Goal: Task Accomplishment & Management: Complete application form

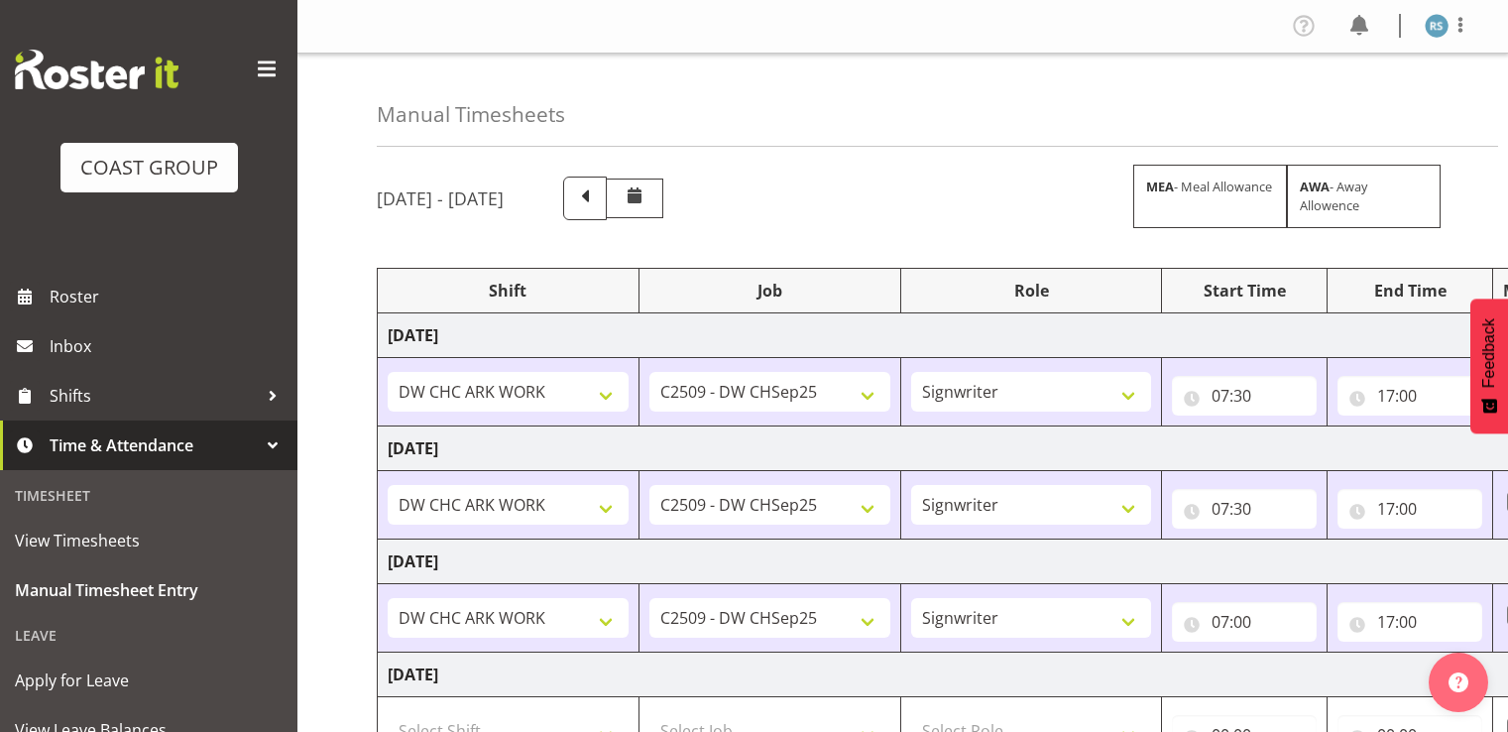
select select "62216"
select select "9477"
select select "41"
select select "62216"
select select "9477"
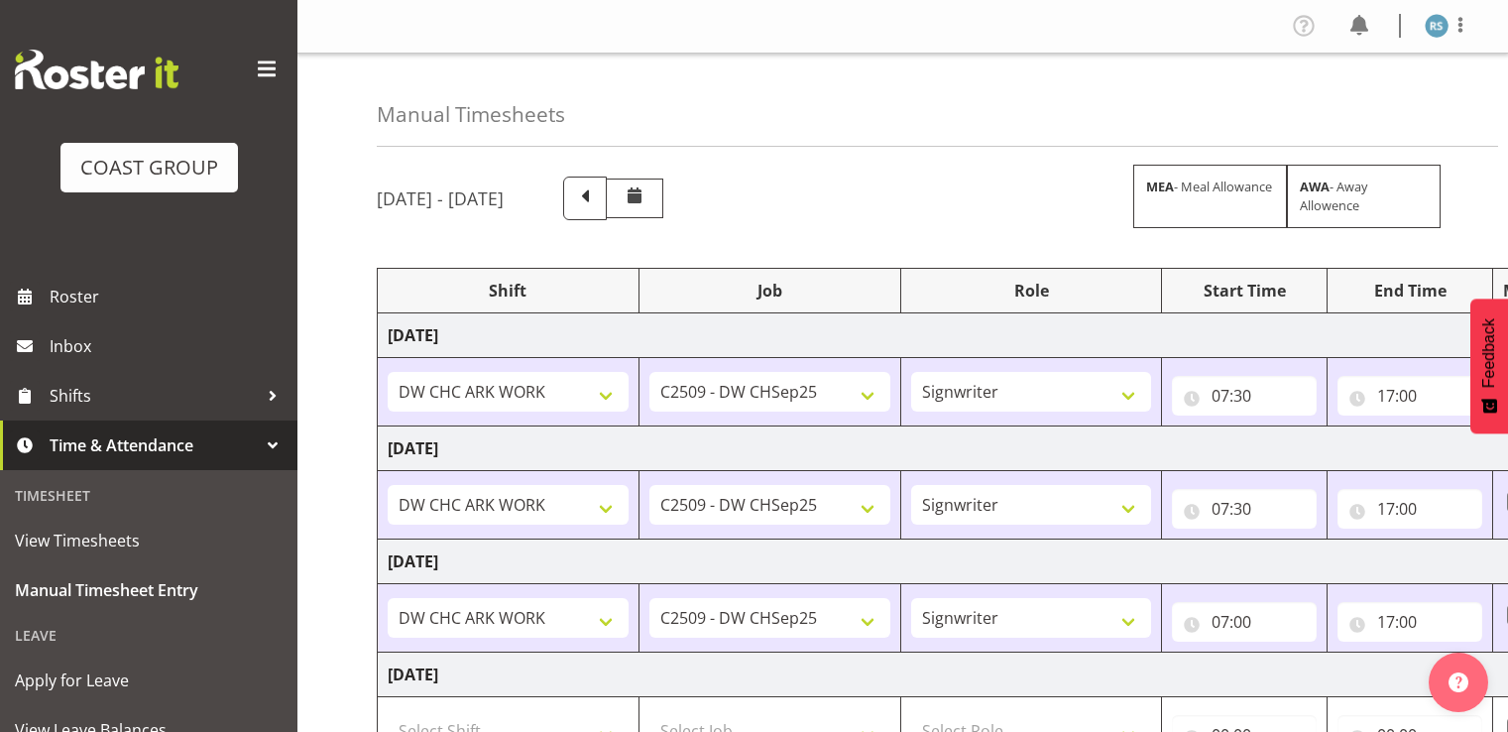
select select "41"
select select "62216"
select select "9477"
select select "41"
select select "62216"
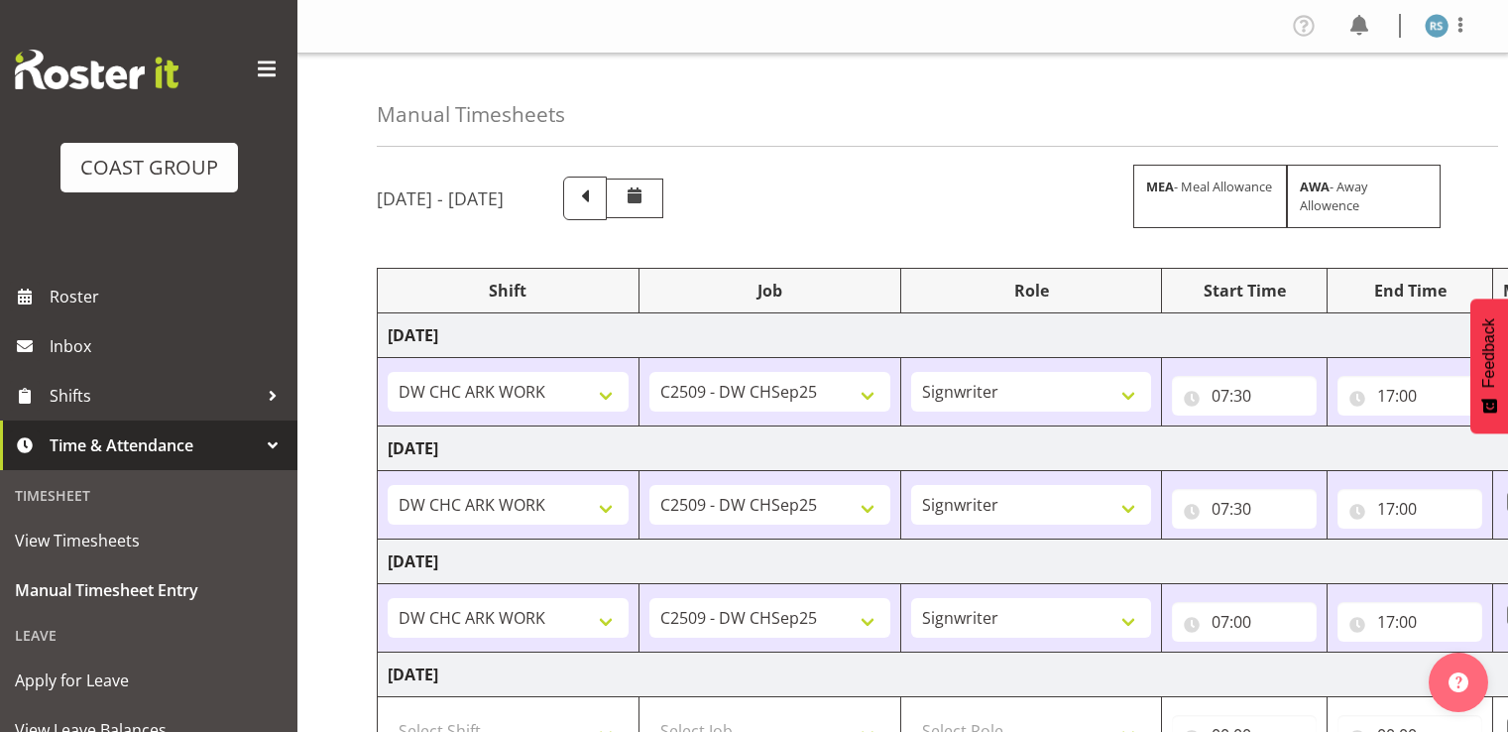
select select "9477"
select select "41"
select select "62216"
select select "9477"
select select "41"
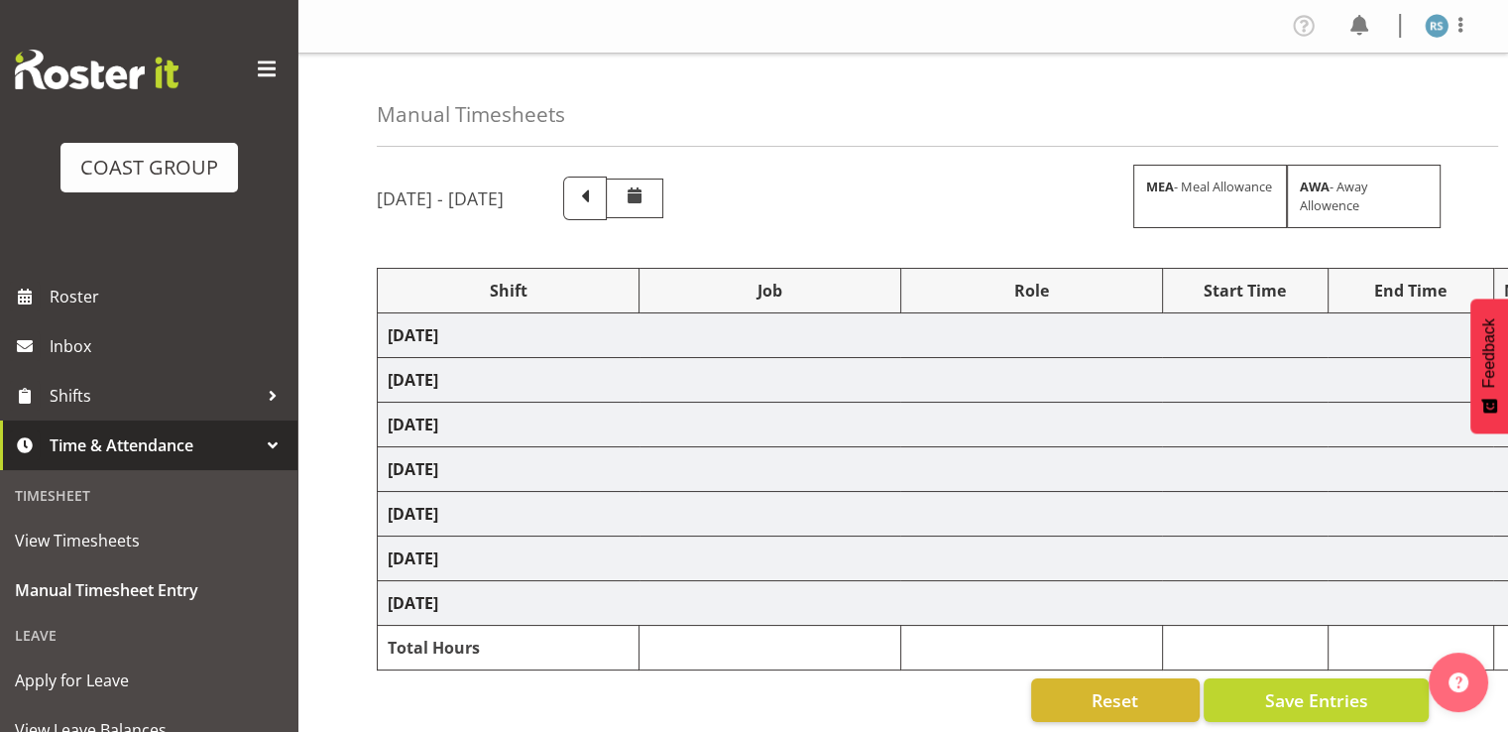
select select "62216"
select select "9477"
select select "41"
select select "7"
select select "30"
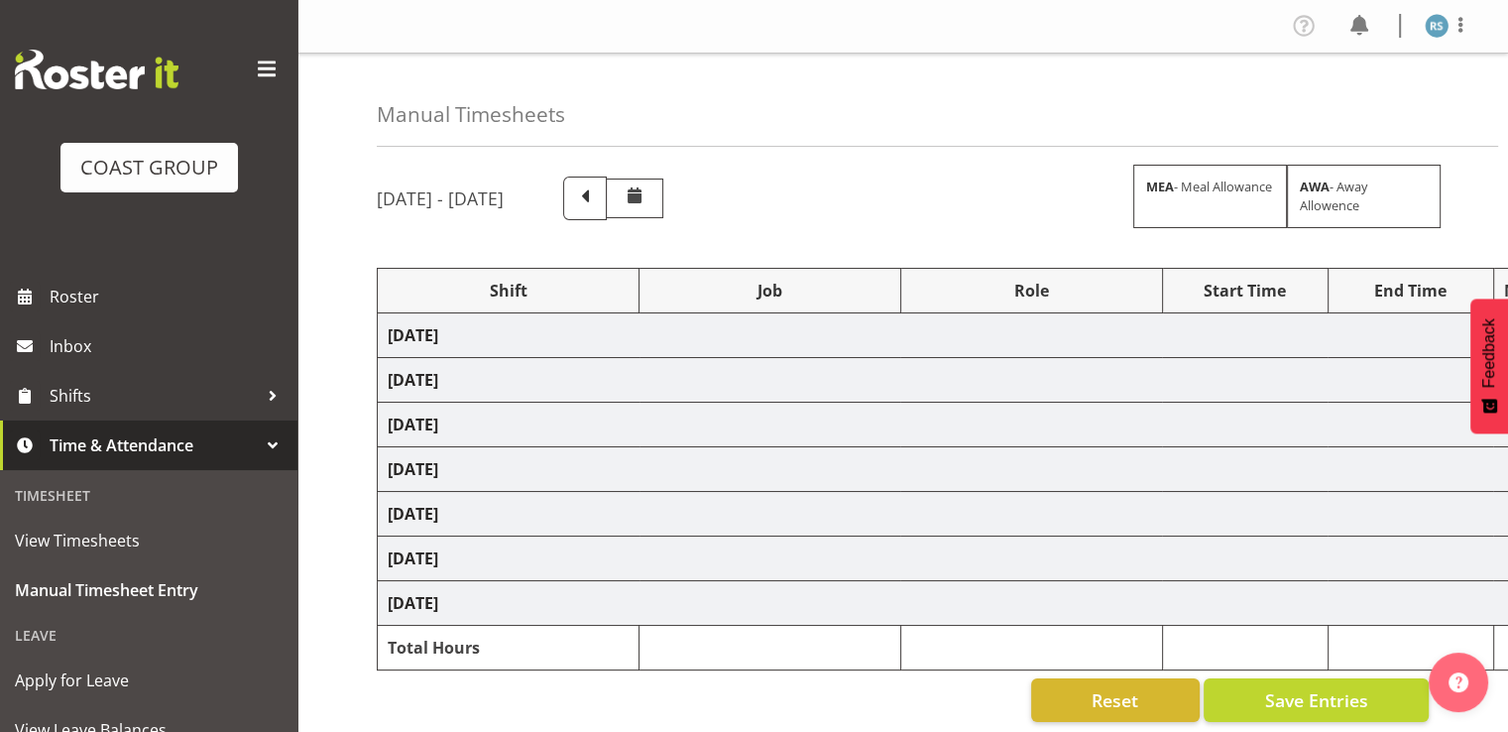
select select "62216"
select select "9477"
select select "41"
select select "62216"
select select "9477"
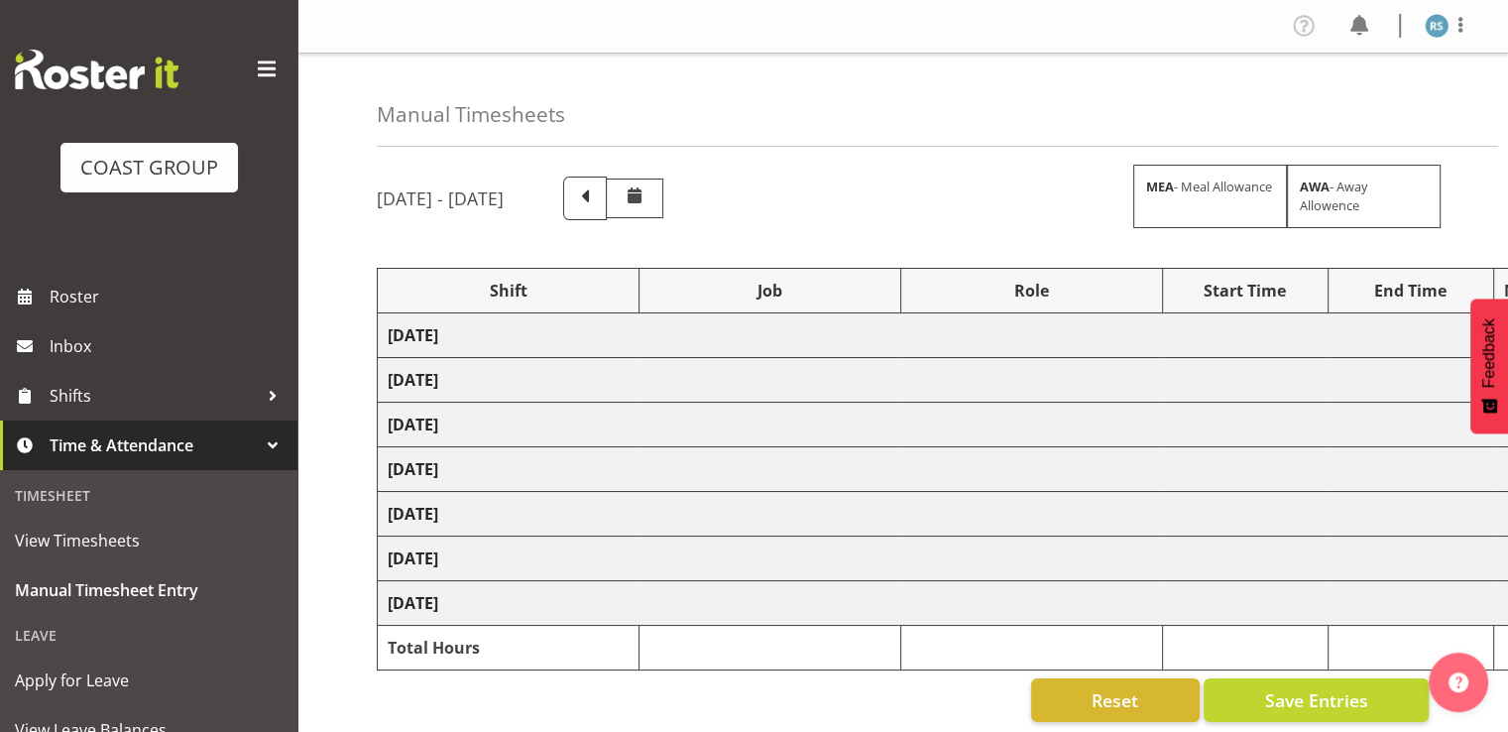
select select "41"
select select "62216"
select select "9477"
select select "41"
select select "62216"
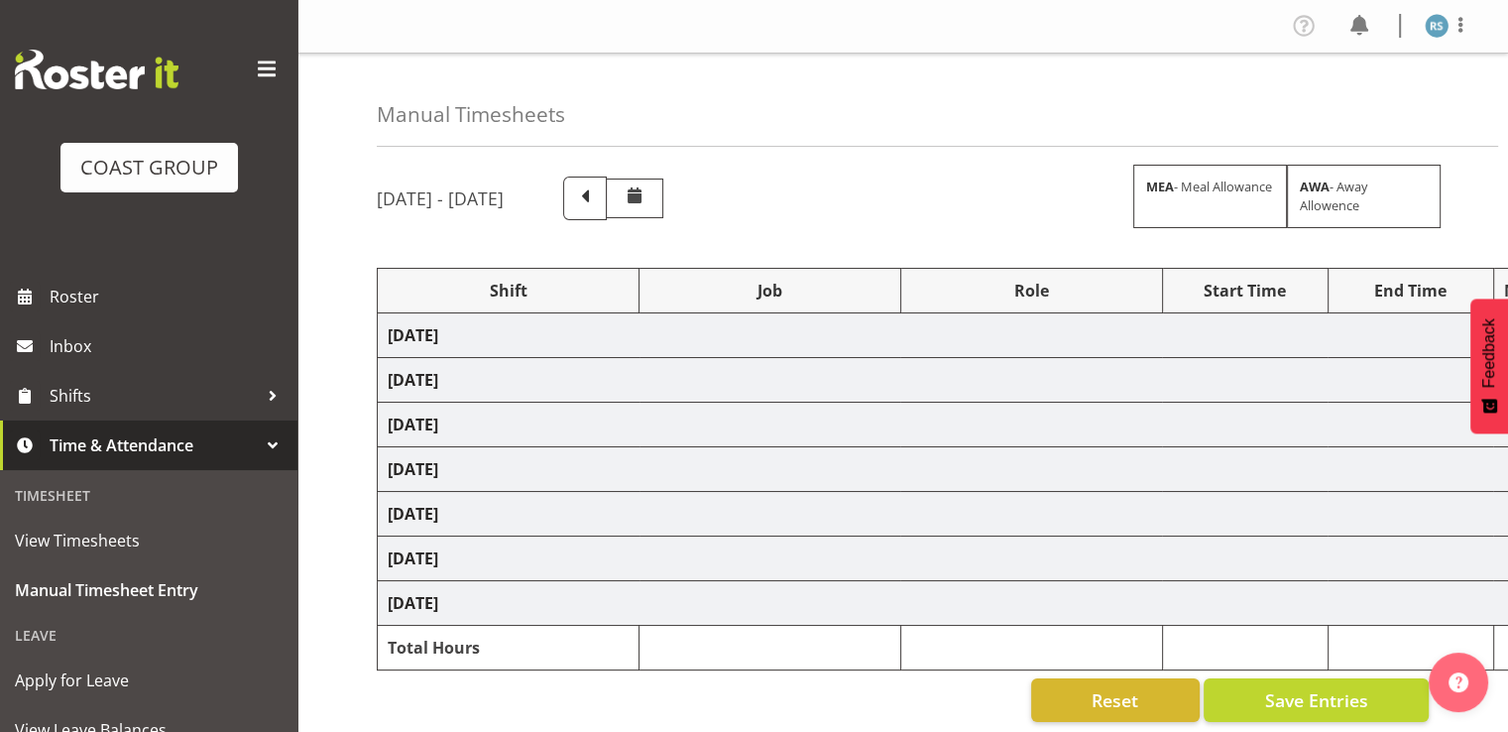
select select "9477"
select select "41"
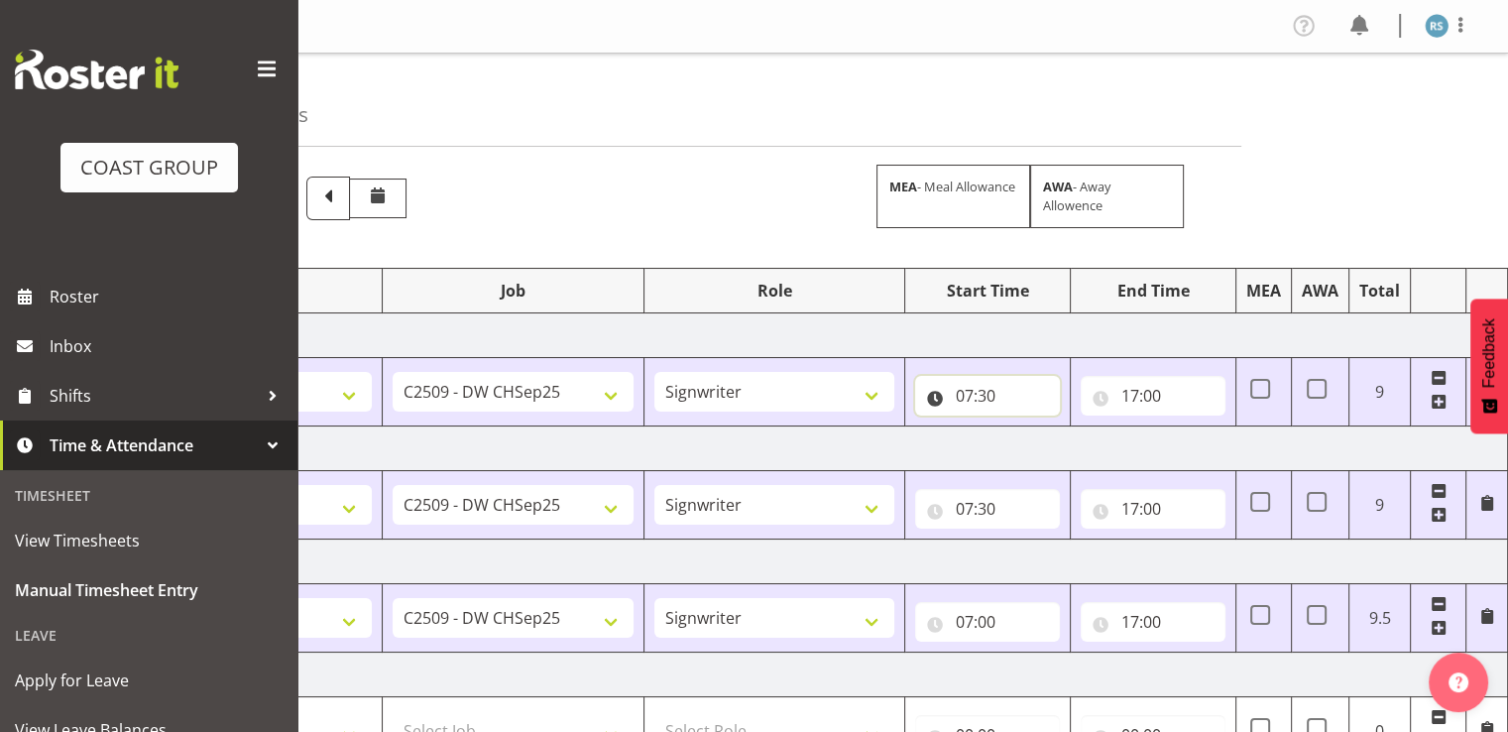
click at [978, 404] on input "07:30" at bounding box center [987, 396] width 145 height 40
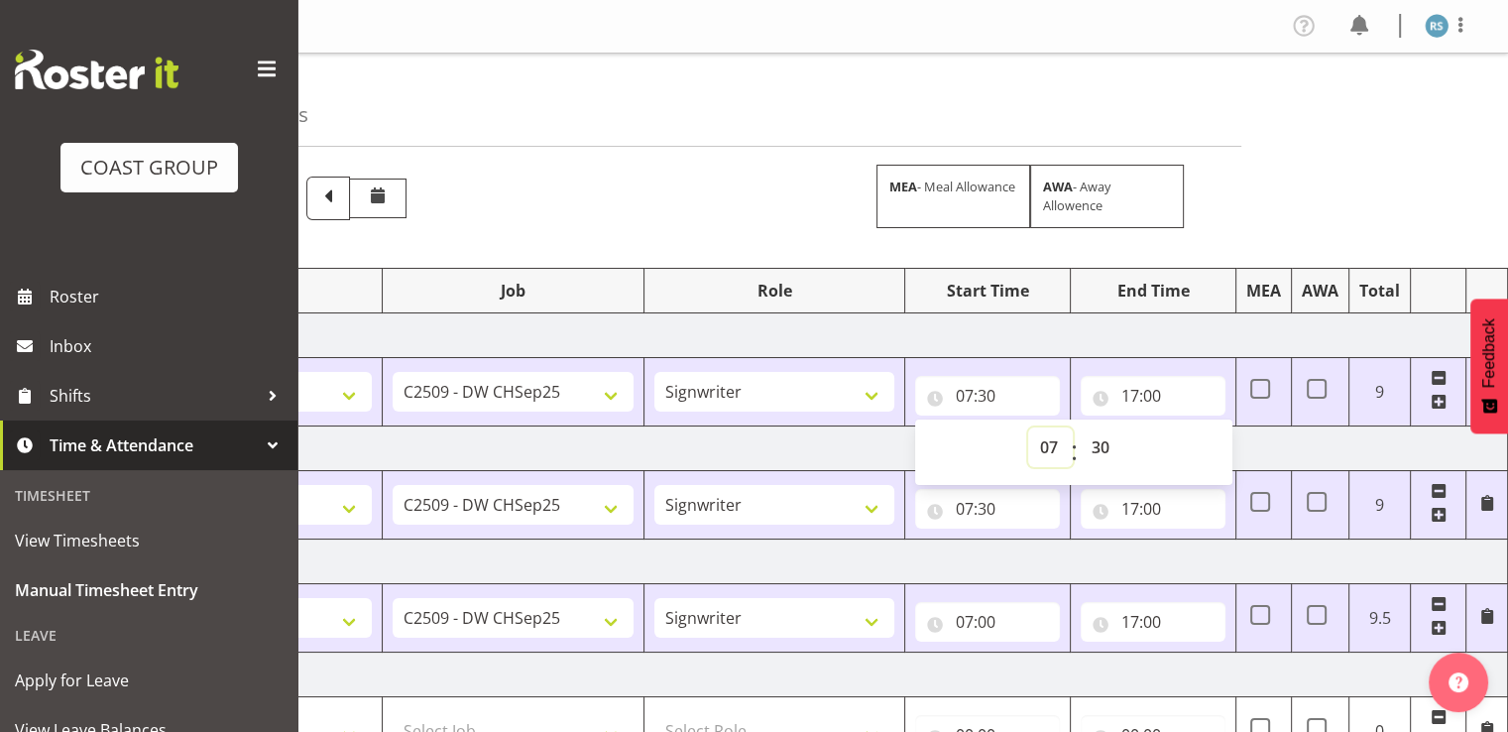
click at [1052, 440] on select "00 01 02 03 04 05 06 07 08 09 10 11 12 13 14 15 16 17 18 19 20 21 22 23" at bounding box center [1050, 447] width 45 height 40
select select "6"
click at [1028, 427] on select "00 01 02 03 04 05 06 07 08 09 10 11 12 13 14 15 16 17 18 19 20 21 22 23" at bounding box center [1050, 447] width 45 height 40
type input "06:30"
click at [1148, 398] on input "17:00" at bounding box center [1153, 396] width 145 height 40
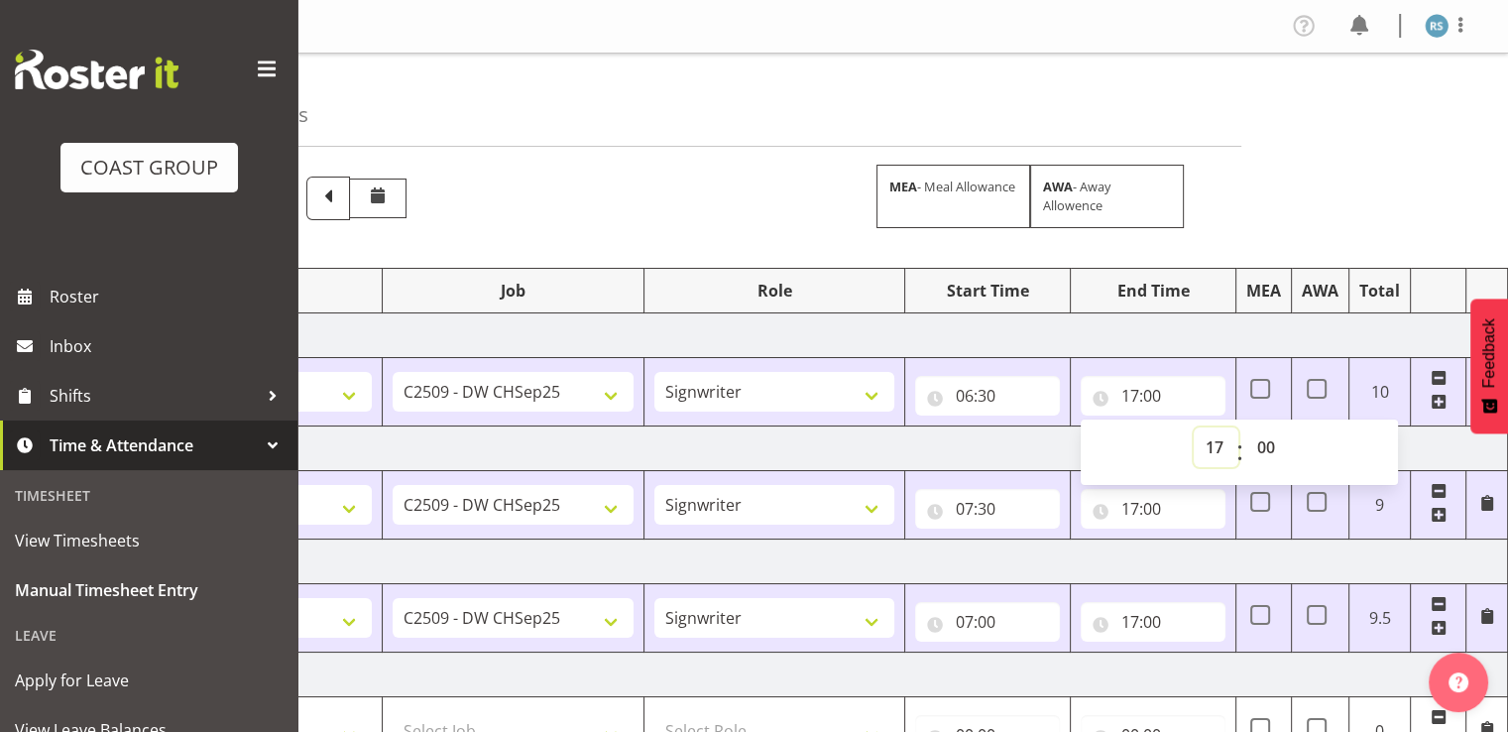
click at [1206, 437] on select "00 01 02 03 04 05 06 07 08 09 10 11 12 13 14 15 16 17 18 19 20 21 22 23" at bounding box center [1216, 447] width 45 height 40
select select "18"
click at [1194, 427] on select "00 01 02 03 04 05 06 07 08 09 10 11 12 13 14 15 16 17 18 19 20 21 22 23" at bounding box center [1216, 447] width 45 height 40
type input "18:00"
click at [1011, 508] on input "07:30" at bounding box center [987, 509] width 145 height 40
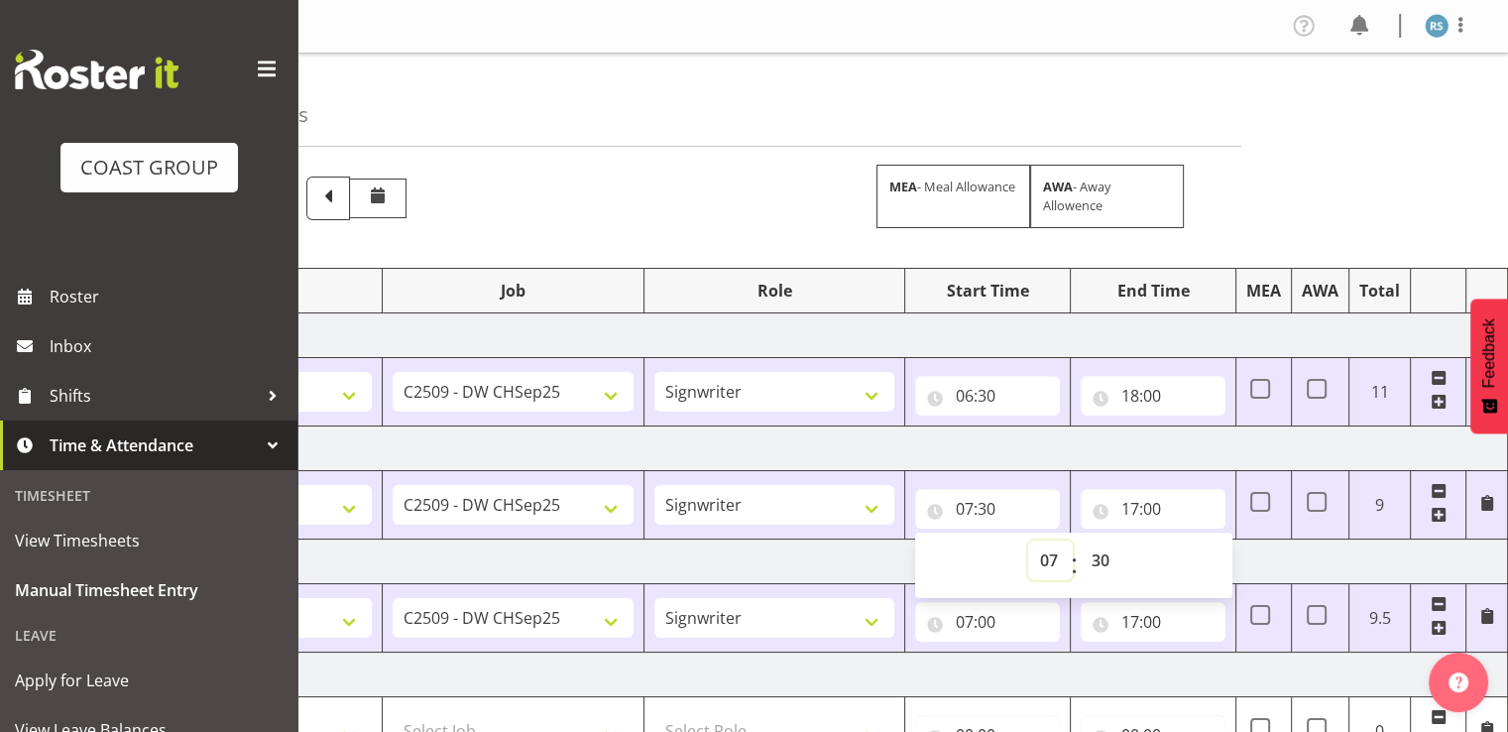
click at [1047, 556] on select "00 01 02 03 04 05 06 07 08 09 10 11 12 13 14 15 16 17 18 19 20 21 22 23" at bounding box center [1050, 560] width 45 height 40
select select "6"
click at [1028, 540] on select "00 01 02 03 04 05 06 07 08 09 10 11 12 13 14 15 16 17 18 19 20 21 22 23" at bounding box center [1050, 560] width 45 height 40
type input "06:30"
click at [1150, 505] on input "17:00" at bounding box center [1153, 509] width 145 height 40
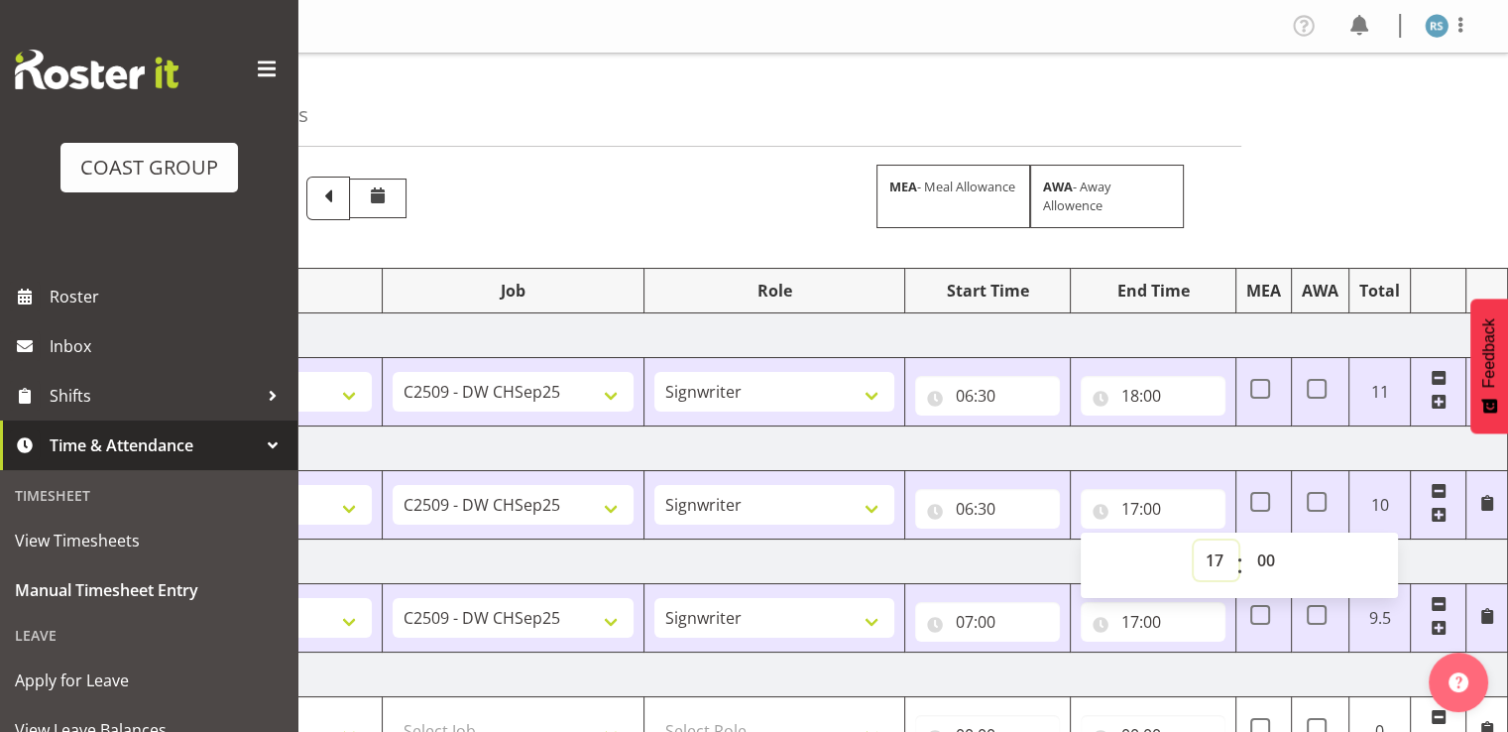
click at [1216, 554] on select "00 01 02 03 04 05 06 07 08 09 10 11 12 13 14 15 16 17 18 19 20 21 22 23" at bounding box center [1216, 560] width 45 height 40
select select "18"
click at [1194, 540] on select "00 01 02 03 04 05 06 07 08 09 10 11 12 13 14 15 16 17 18 19 20 21 22 23" at bounding box center [1216, 560] width 45 height 40
type input "18:00"
click at [1005, 618] on input "07:00" at bounding box center [987, 622] width 145 height 40
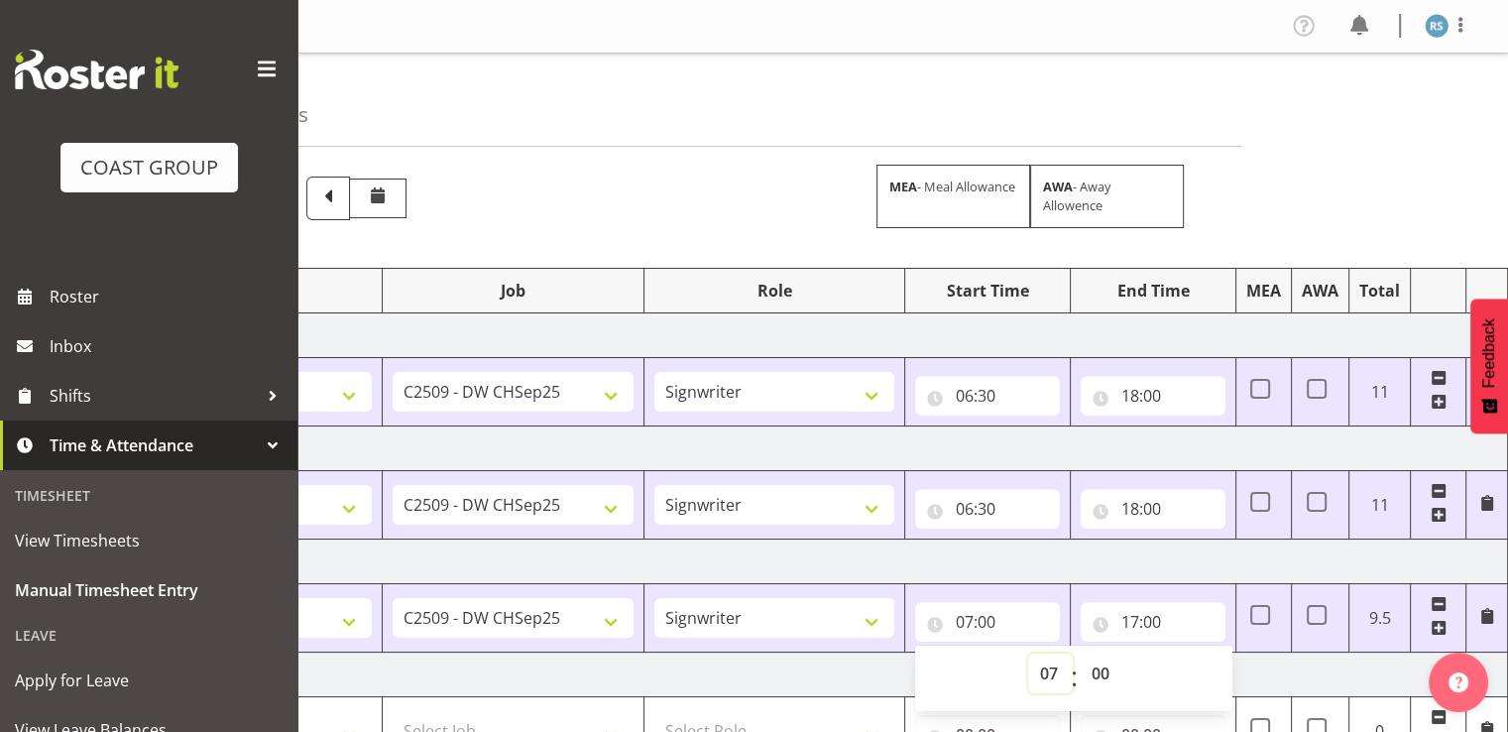
click at [1046, 663] on select "00 01 02 03 04 05 06 07 08 09 10 11 12 13 14 15 16 17 18 19 20 21 22 23" at bounding box center [1050, 673] width 45 height 40
select select "6"
click at [1028, 653] on select "00 01 02 03 04 05 06 07 08 09 10 11 12 13 14 15 16 17 18 19 20 21 22 23" at bounding box center [1050, 673] width 45 height 40
type input "06:00"
click at [1154, 628] on input "17:00" at bounding box center [1153, 622] width 145 height 40
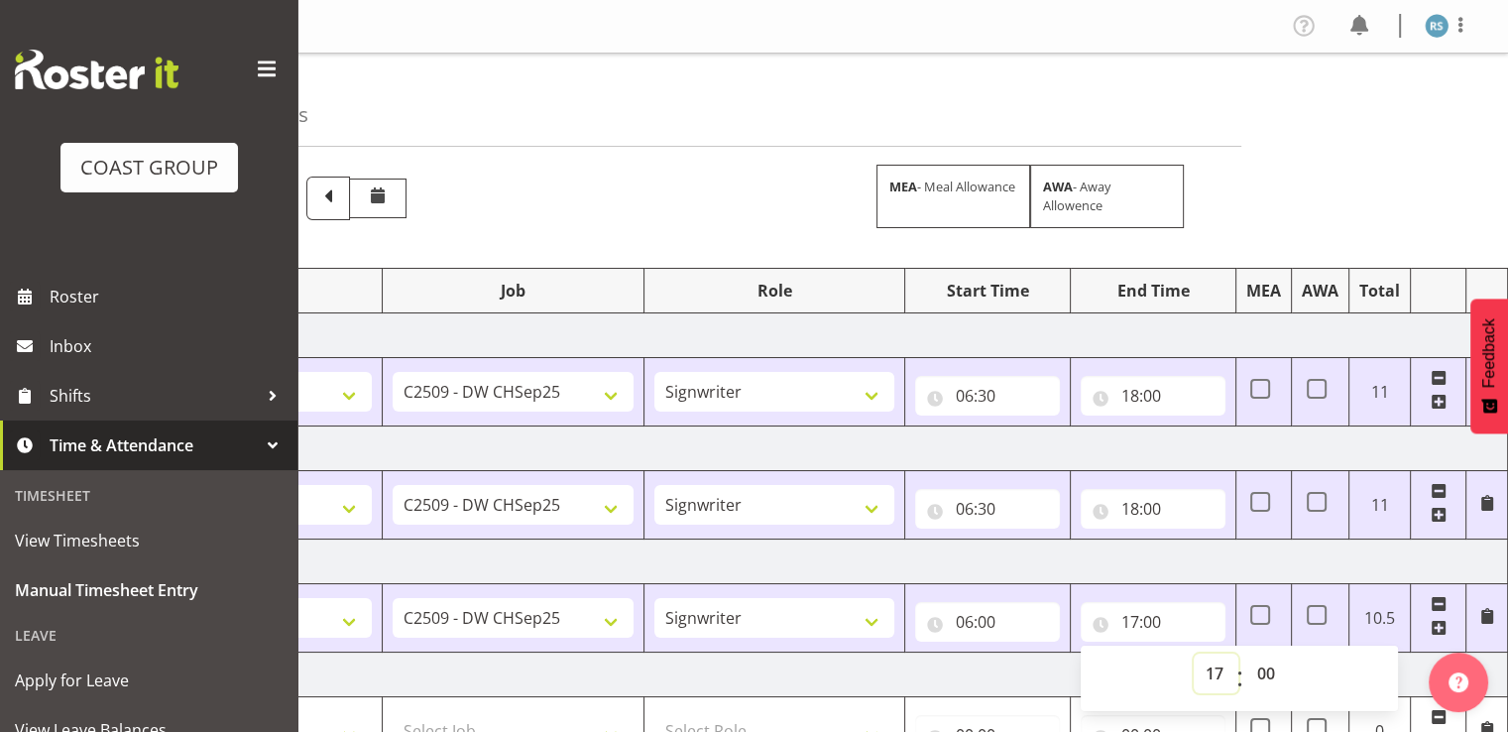
click at [1221, 673] on select "00 01 02 03 04 05 06 07 08 09 10 11 12 13 14 15 16 17 18 19 20 21 22 23" at bounding box center [1216, 673] width 45 height 40
select select "18"
click at [1194, 653] on select "00 01 02 03 04 05 06 07 08 09 10 11 12 13 14 15 16 17 18 19 20 21 22 23" at bounding box center [1216, 673] width 45 height 40
type input "18:00"
click at [1253, 543] on td "[DATE]" at bounding box center [814, 561] width 1387 height 45
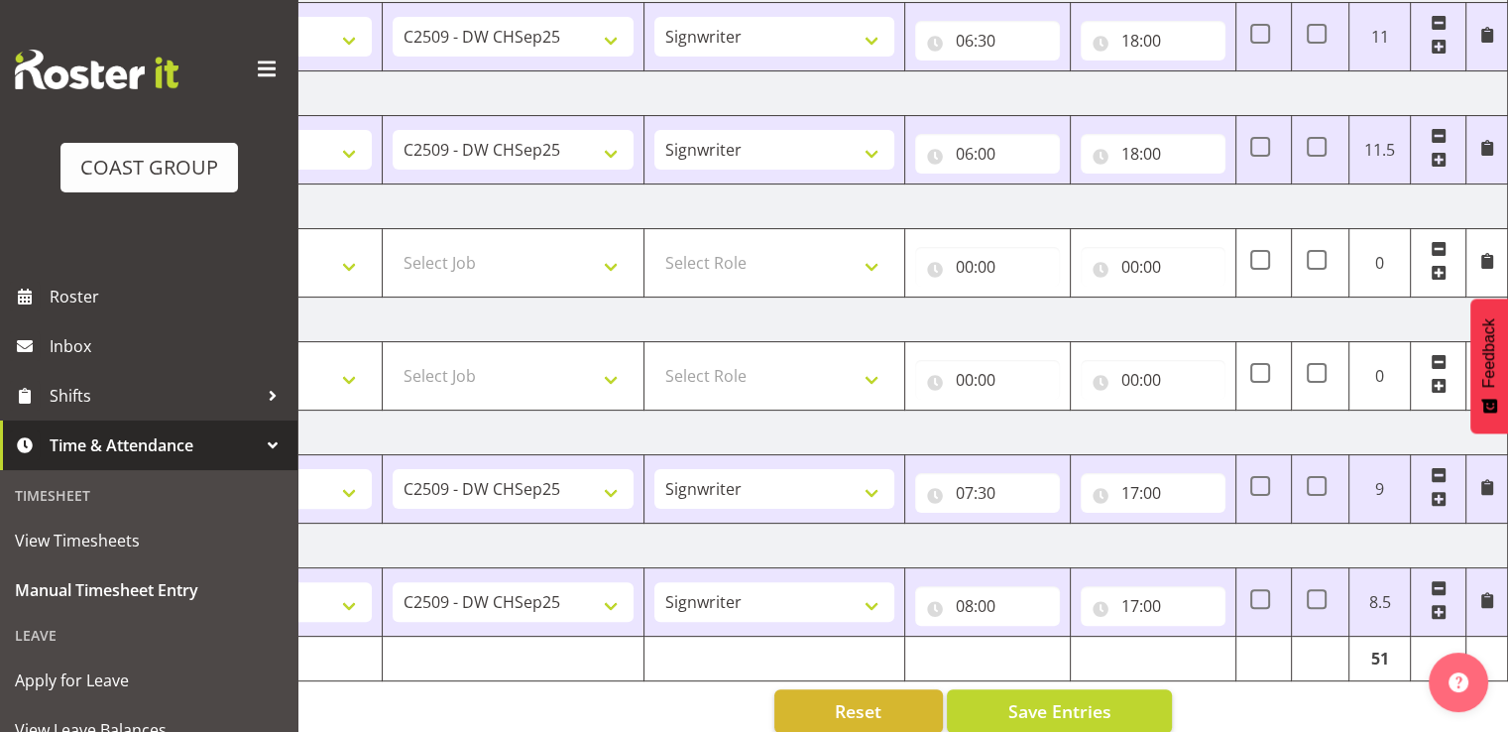
scroll to position [496, 0]
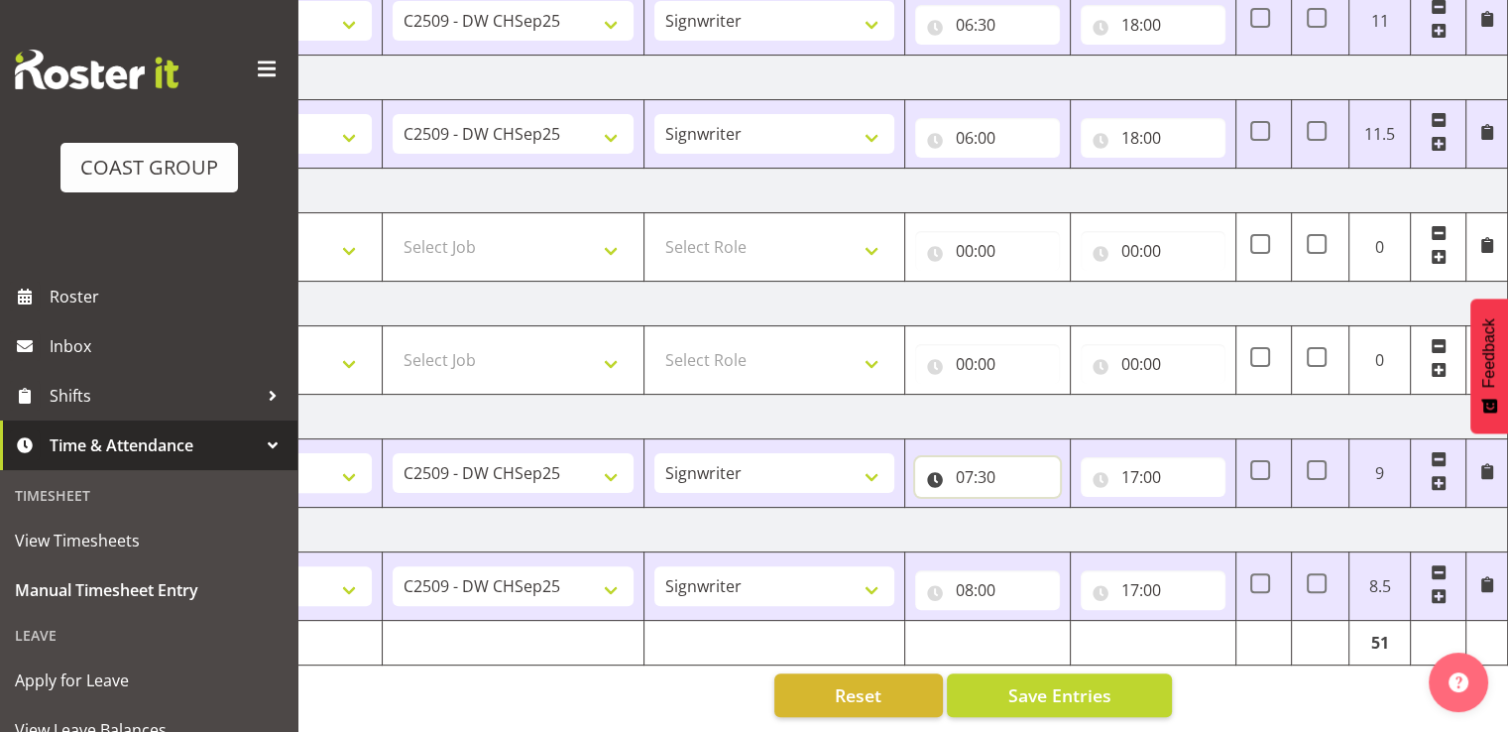
click at [1014, 465] on input "07:30" at bounding box center [987, 477] width 145 height 40
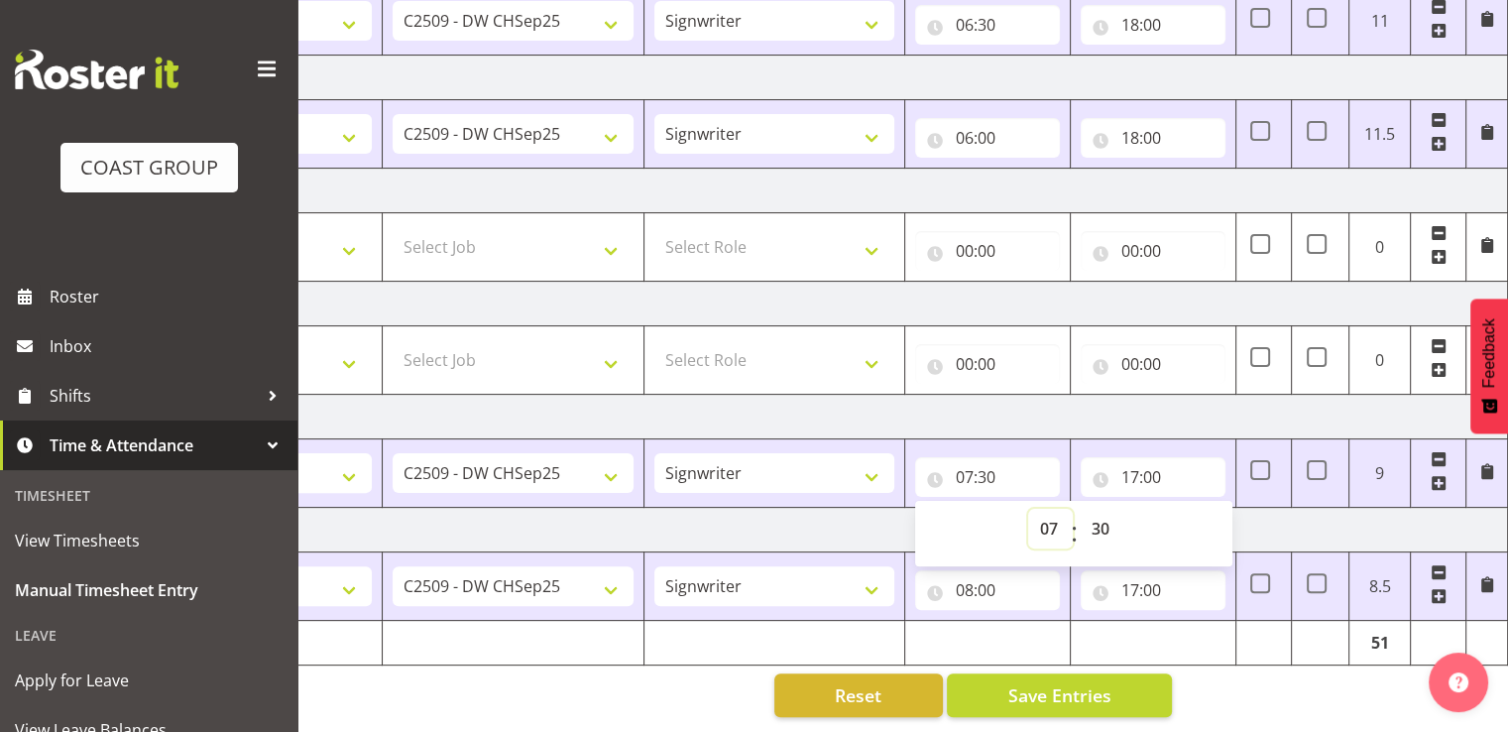
click at [1044, 514] on select "00 01 02 03 04 05 06 07 08 09 10 11 12 13 14 15 16 17 18 19 20 21 22 23" at bounding box center [1050, 529] width 45 height 40
select select "6"
click at [1028, 509] on select "00 01 02 03 04 05 06 07 08 09 10 11 12 13 14 15 16 17 18 19 20 21 22 23" at bounding box center [1050, 529] width 45 height 40
type input "06:30"
click at [1138, 461] on input "17:00" at bounding box center [1153, 477] width 145 height 40
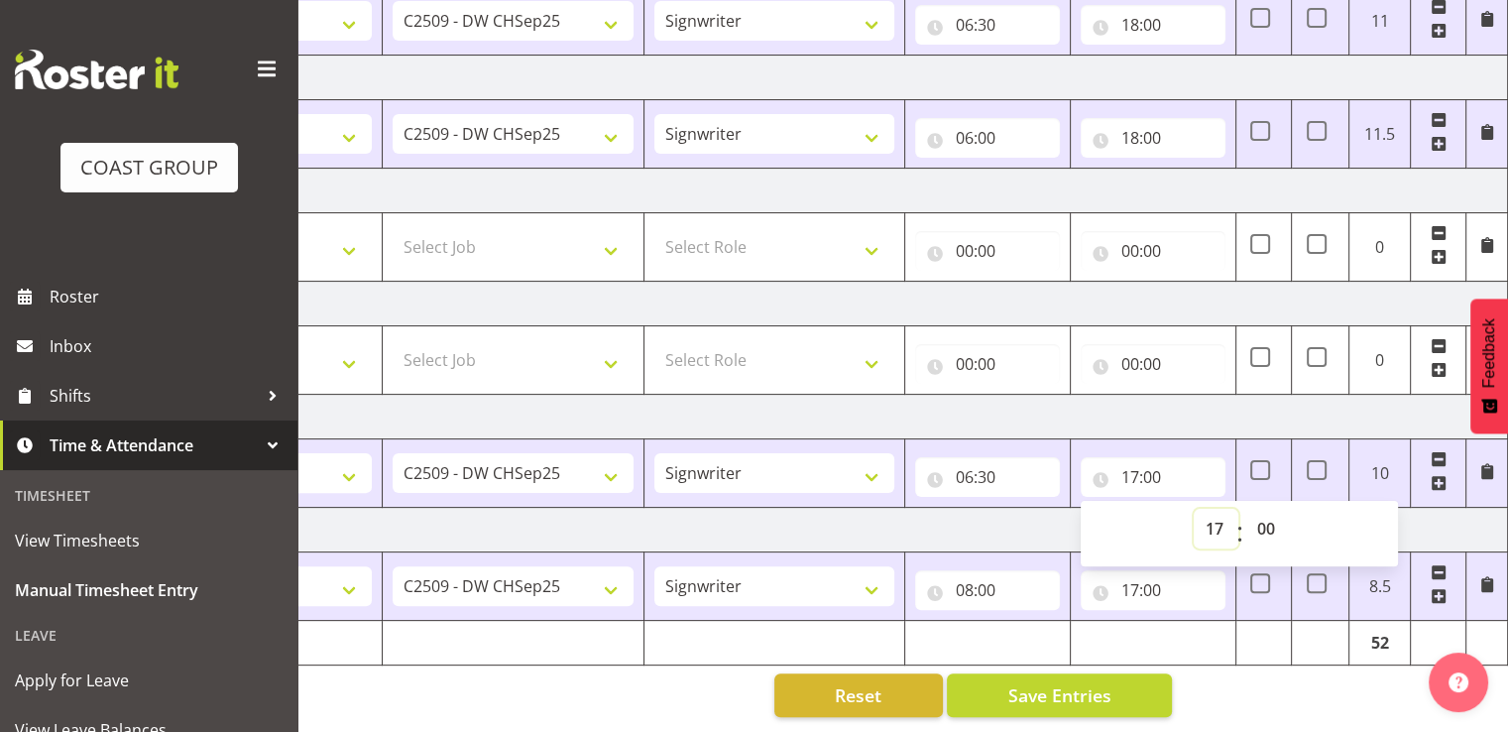
click at [1206, 509] on select "00 01 02 03 04 05 06 07 08 09 10 11 12 13 14 15 16 17 18 19 20 21 22 23" at bounding box center [1216, 529] width 45 height 40
select select "18"
click at [1194, 509] on select "00 01 02 03 04 05 06 07 08 09 10 11 12 13 14 15 16 17 18 19 20 21 22 23" at bounding box center [1216, 529] width 45 height 40
type input "18:00"
click at [1019, 570] on input "08:00" at bounding box center [987, 590] width 145 height 40
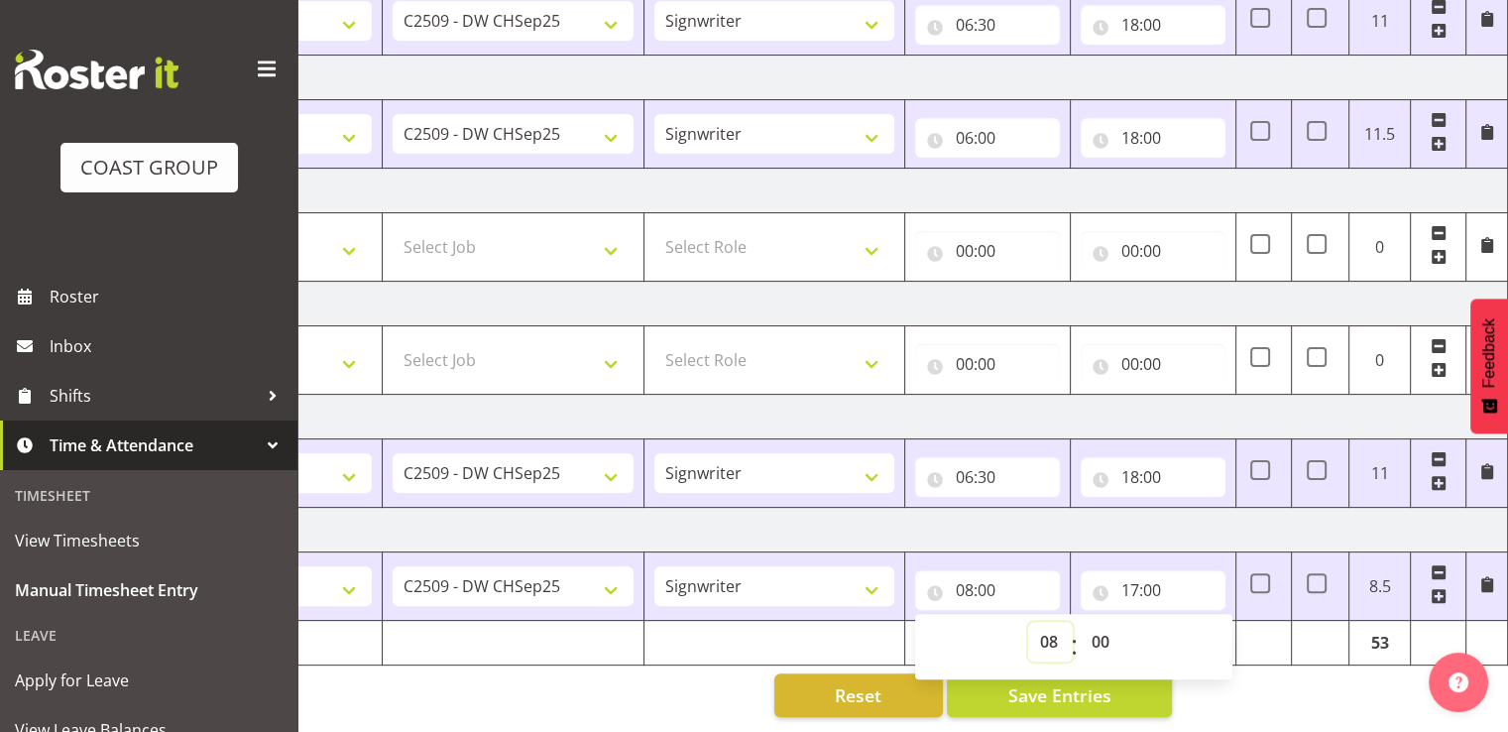
click at [1048, 622] on select "00 01 02 03 04 05 06 07 08 09 10 11 12 13 14 15 16 17 18 19 20 21 22 23" at bounding box center [1050, 642] width 45 height 40
select select "7"
click at [1028, 622] on select "00 01 02 03 04 05 06 07 08 09 10 11 12 13 14 15 16 17 18 19 20 21 22 23" at bounding box center [1050, 642] width 45 height 40
type input "07:00"
click at [1164, 577] on input "17:00" at bounding box center [1153, 590] width 145 height 40
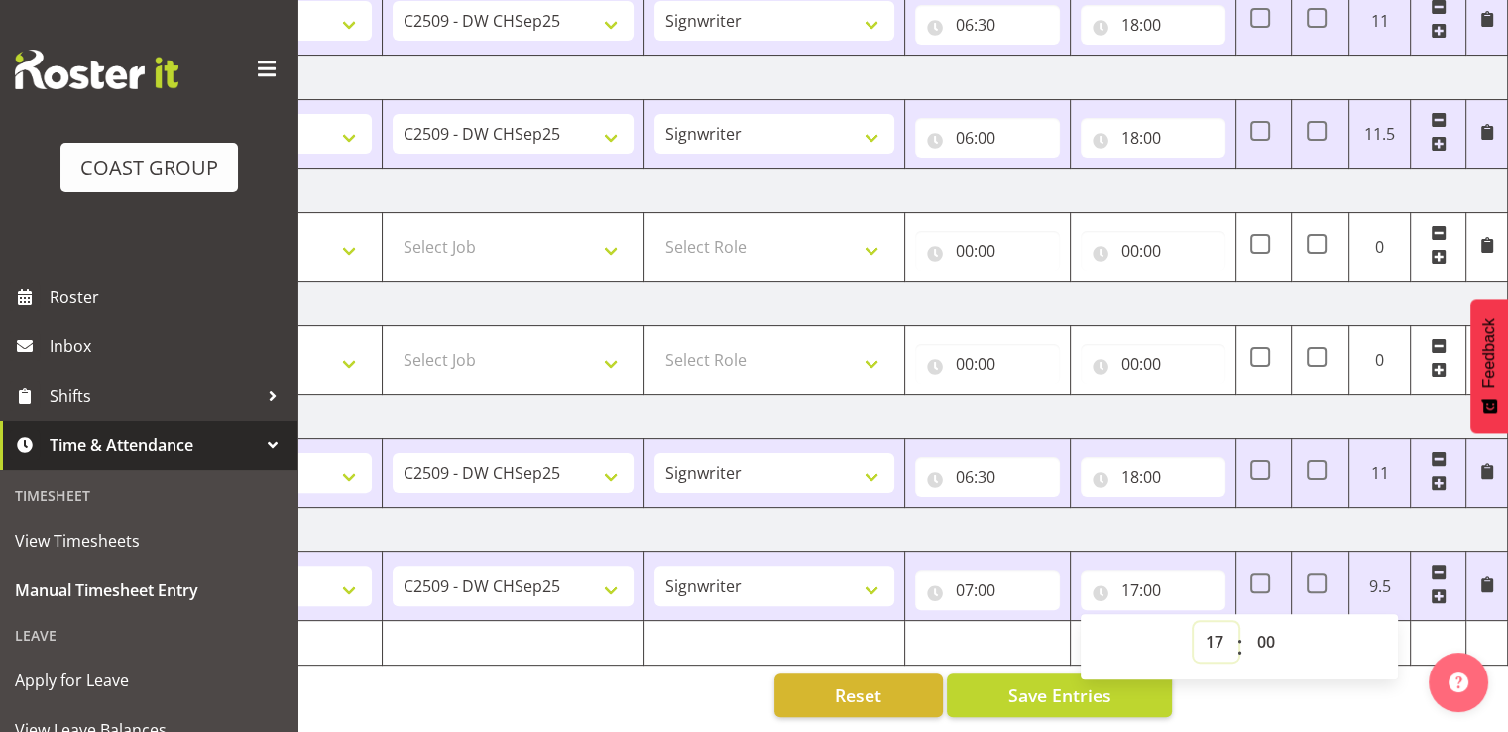
click at [1222, 632] on select "00 01 02 03 04 05 06 07 08 09 10 11 12 13 14 15 16 17 18 19 20 21 22 23" at bounding box center [1216, 642] width 45 height 40
select select "18"
click at [1194, 622] on select "00 01 02 03 04 05 06 07 08 09 10 11 12 13 14 15 16 17 18 19 20 21 22 23" at bounding box center [1216, 642] width 45 height 40
type input "18:00"
click at [1220, 527] on td "[DATE]" at bounding box center [814, 530] width 1387 height 45
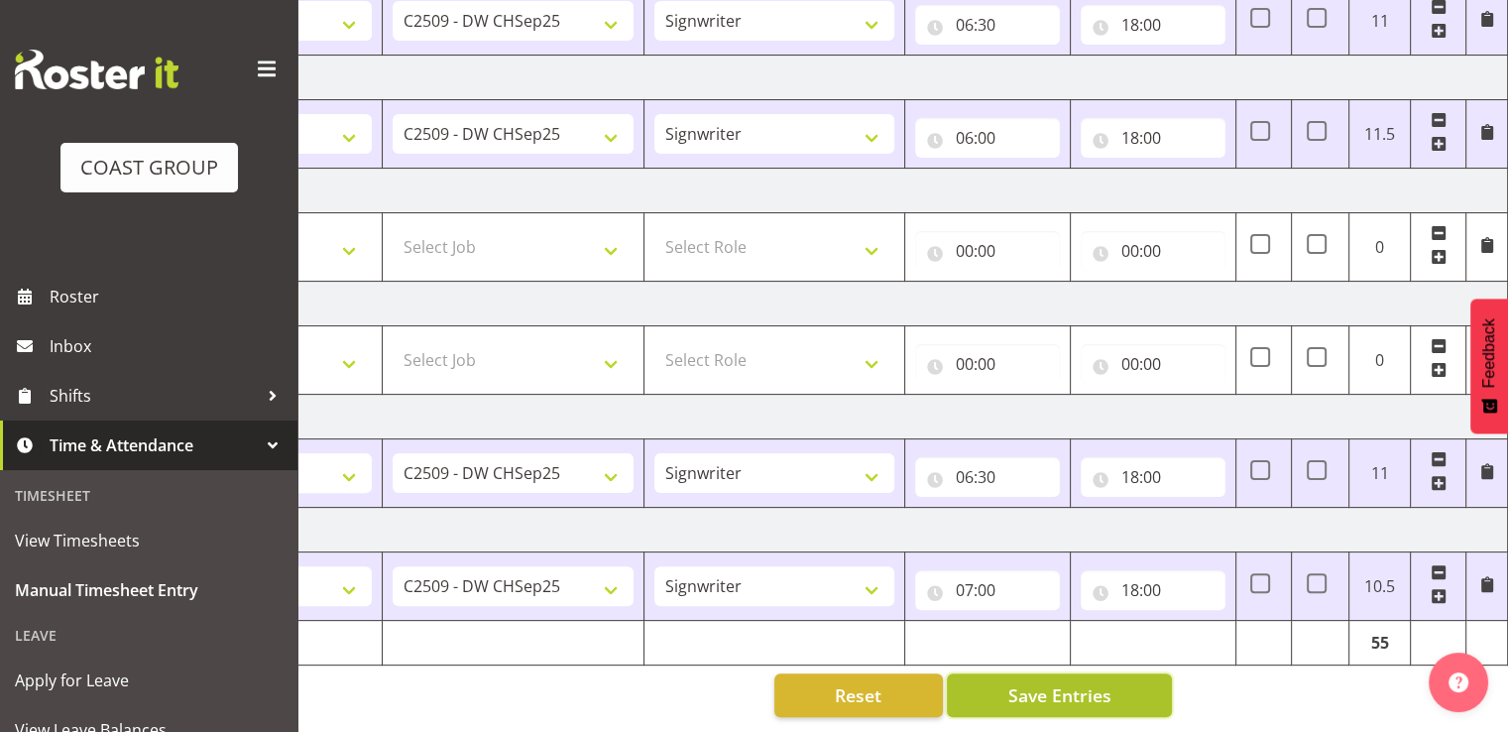
click at [1029, 682] on span "Save Entries" at bounding box center [1059, 695] width 103 height 26
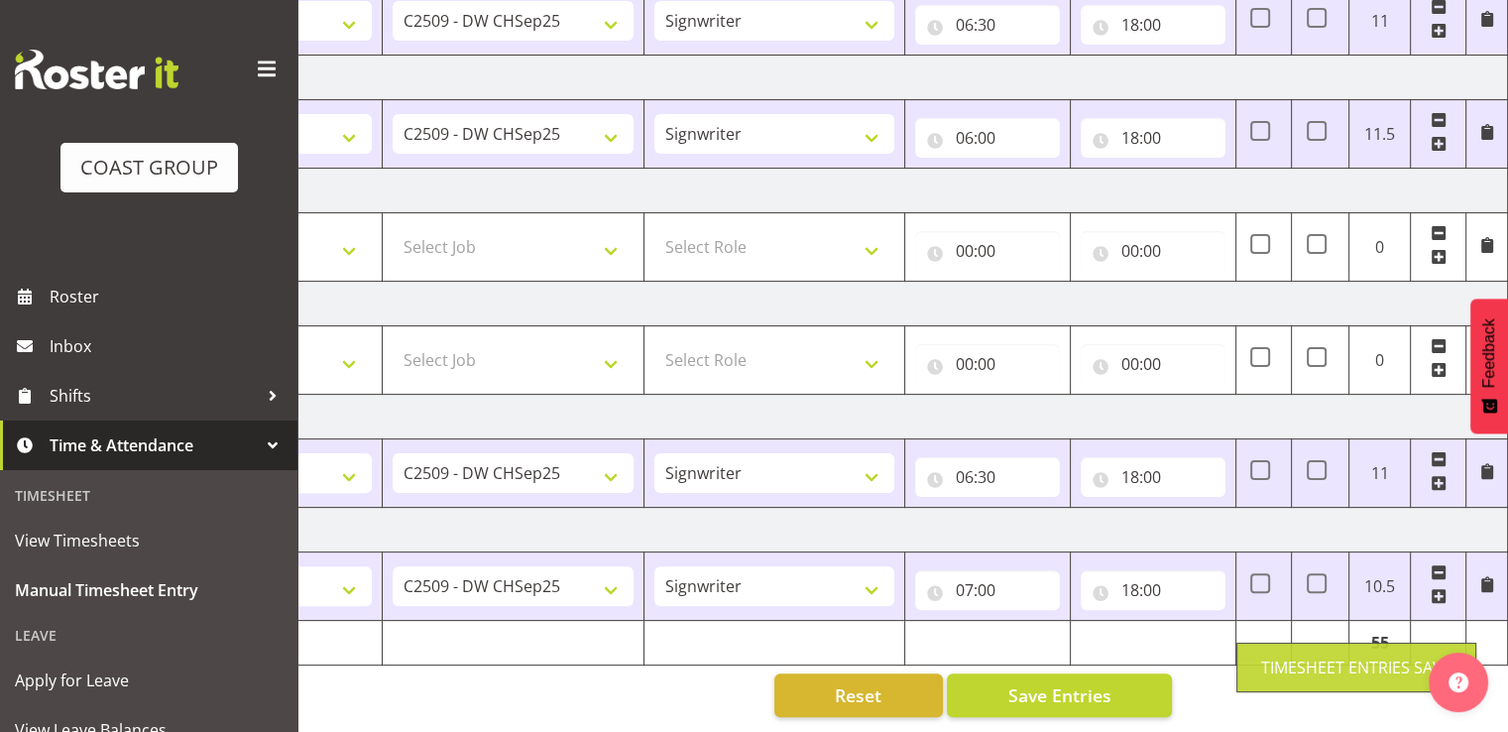
click at [1103, 515] on td "[DATE]" at bounding box center [814, 530] width 1387 height 45
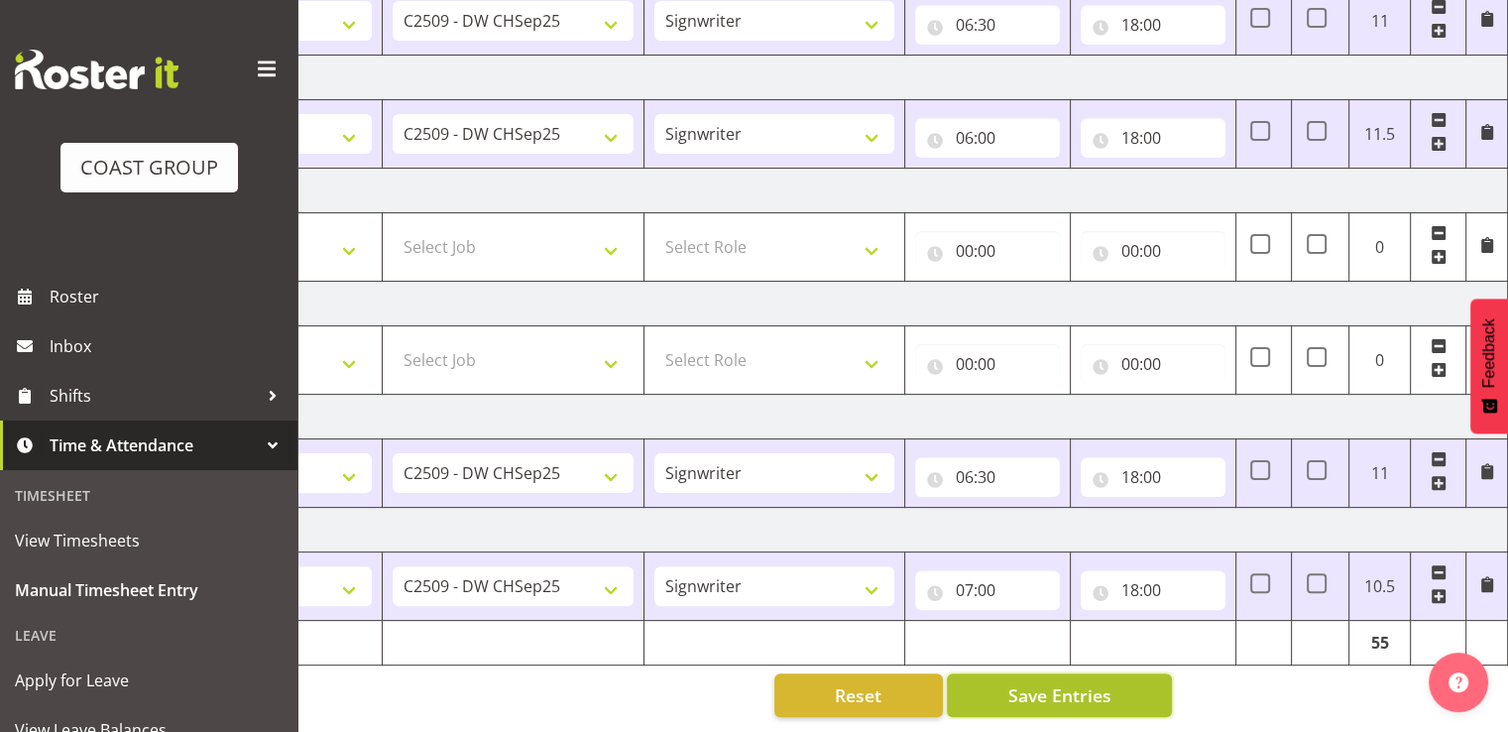
click at [1075, 682] on span "Save Entries" at bounding box center [1059, 695] width 103 height 26
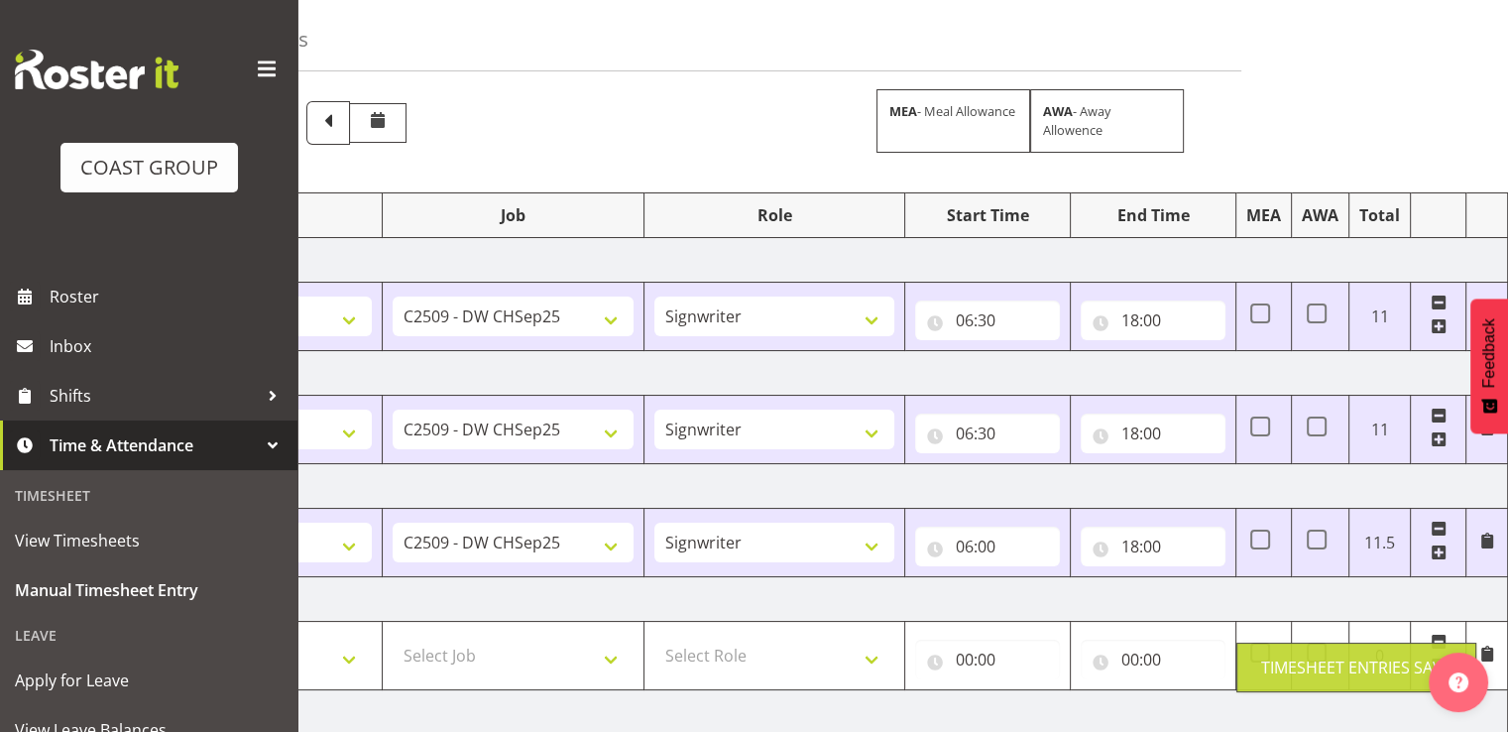
scroll to position [0, 0]
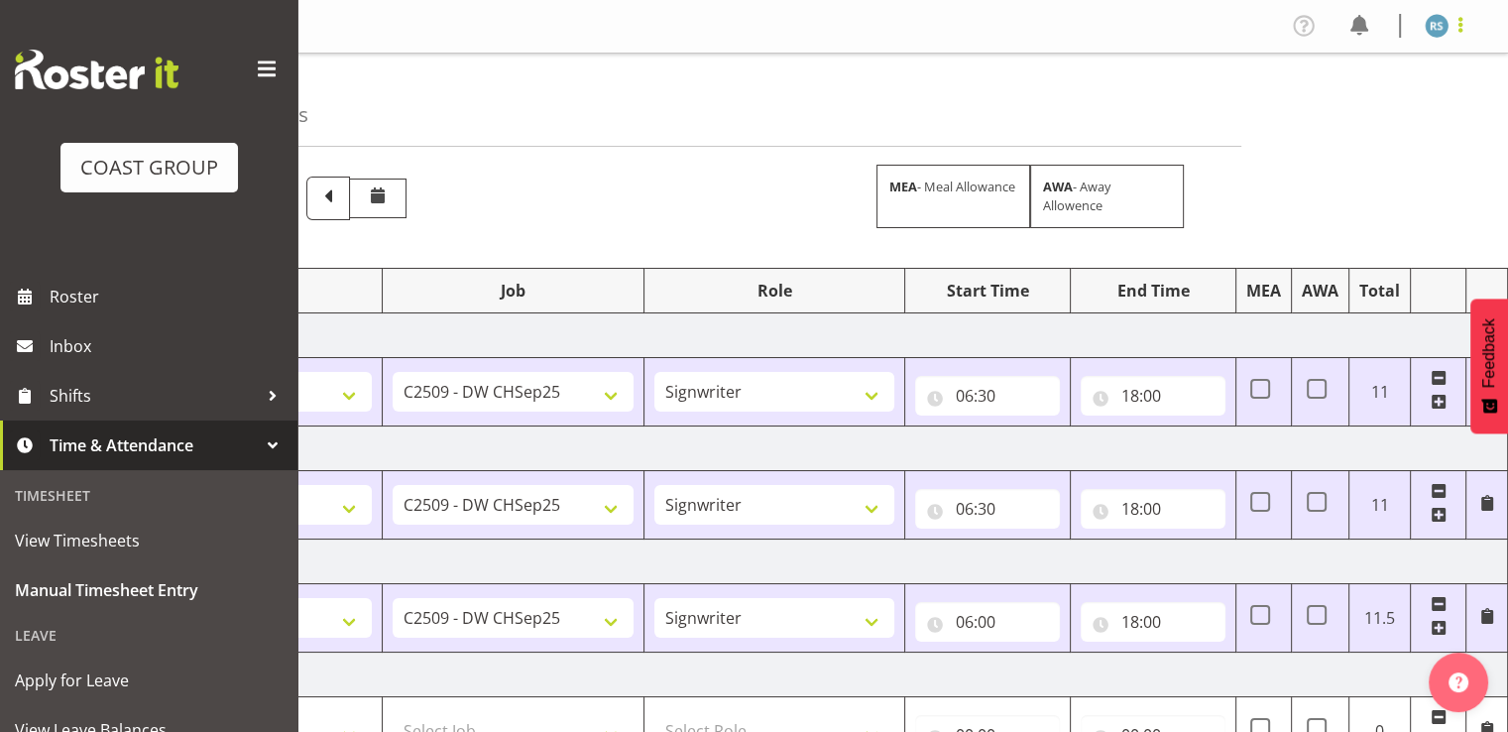
click at [1455, 26] on span at bounding box center [1461, 25] width 24 height 24
click at [1373, 94] on link "Log Out" at bounding box center [1377, 104] width 190 height 36
